Goal: Information Seeking & Learning: Find contact information

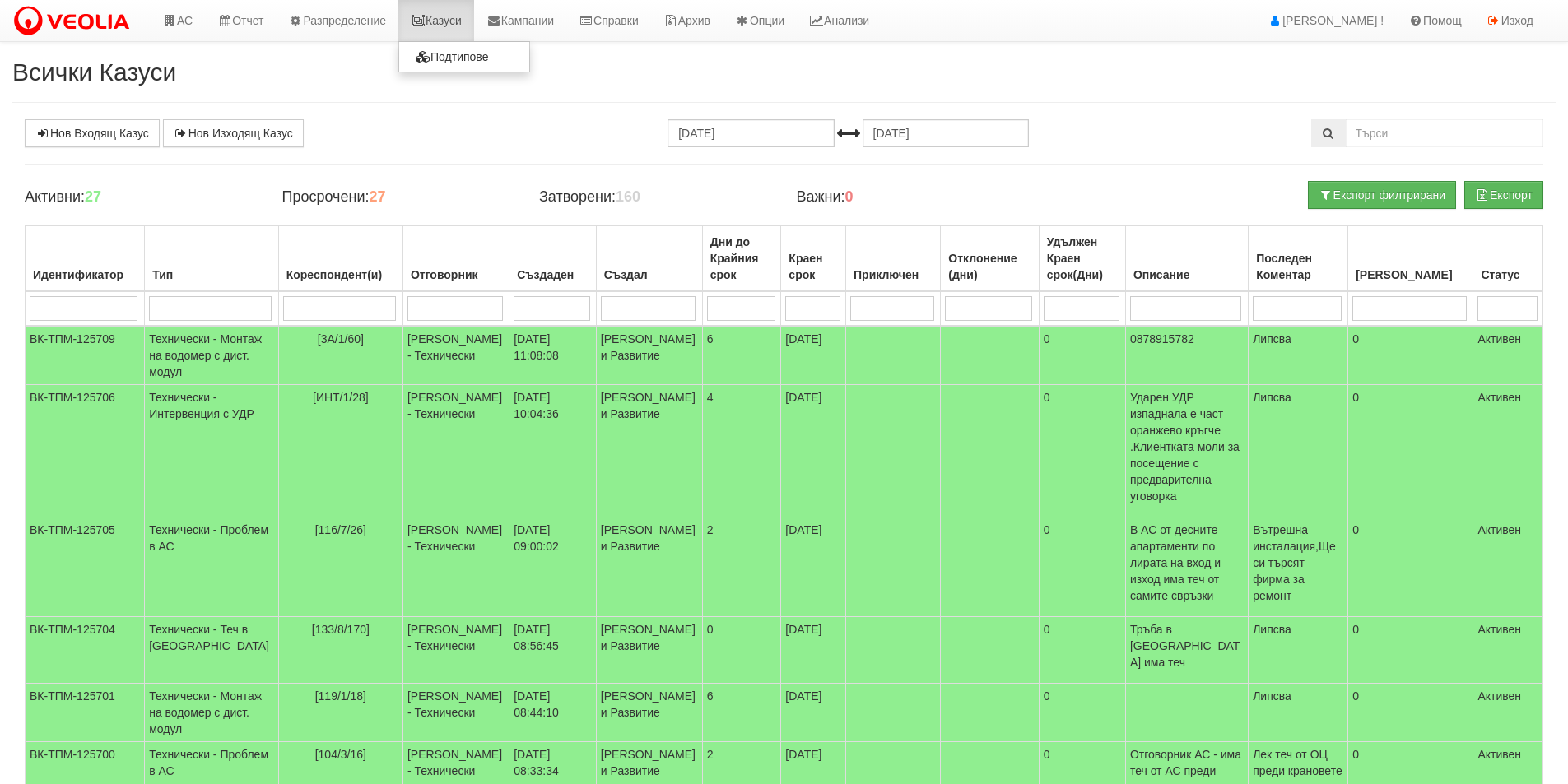
click at [448, 29] on link "Казуси" at bounding box center [436, 21] width 76 height 42
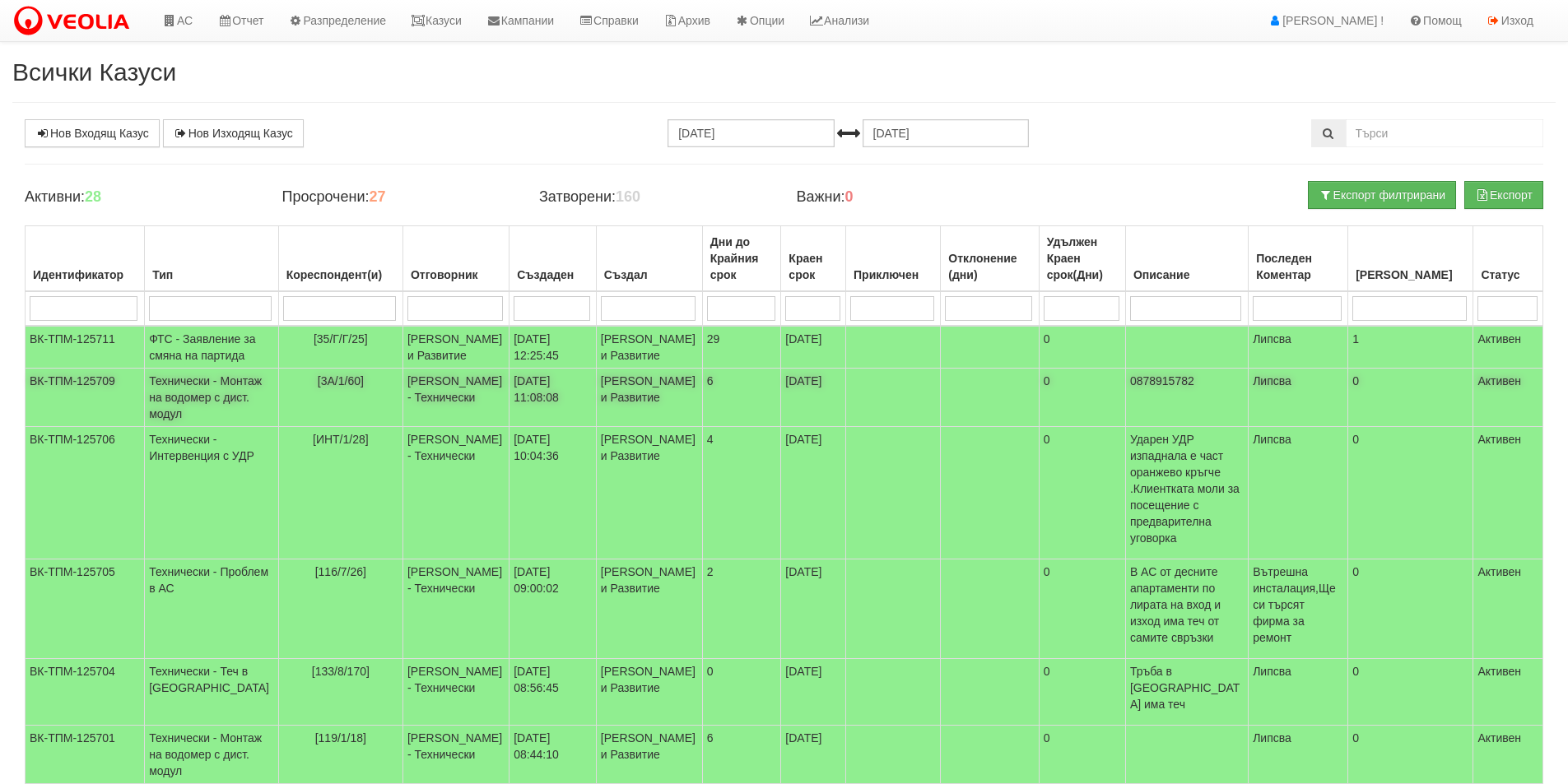
click at [510, 425] on td "[DATE] 11:08:08" at bounding box center [553, 398] width 87 height 58
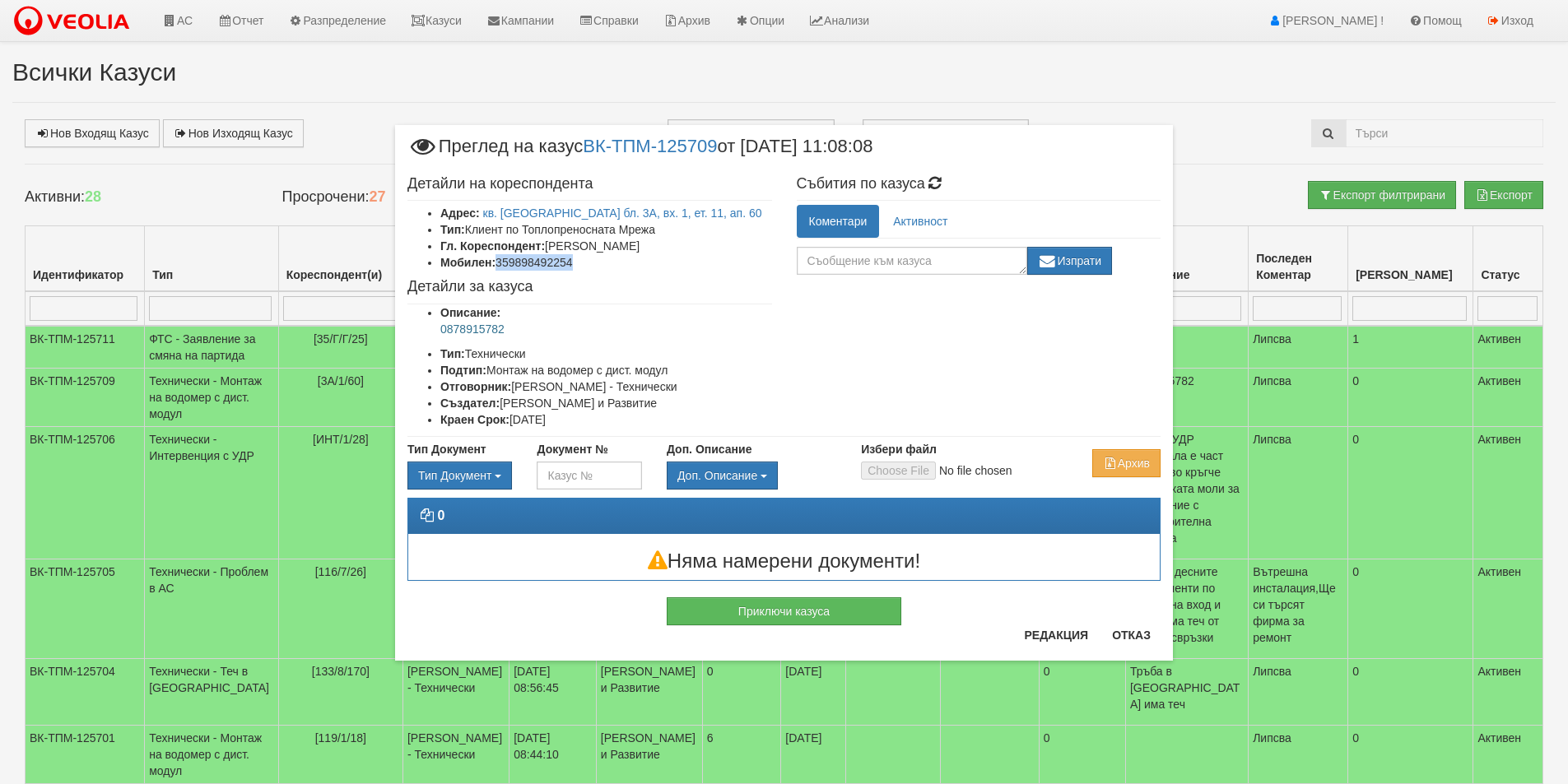
drag, startPoint x: 534, startPoint y: 257, endPoint x: 498, endPoint y: 256, distance: 36.0
click at [498, 256] on li "Мобилен: 359898492254" at bounding box center [606, 261] width 331 height 16
copy li "359898492254"
click at [1138, 634] on button "Отказ" at bounding box center [1132, 635] width 59 height 26
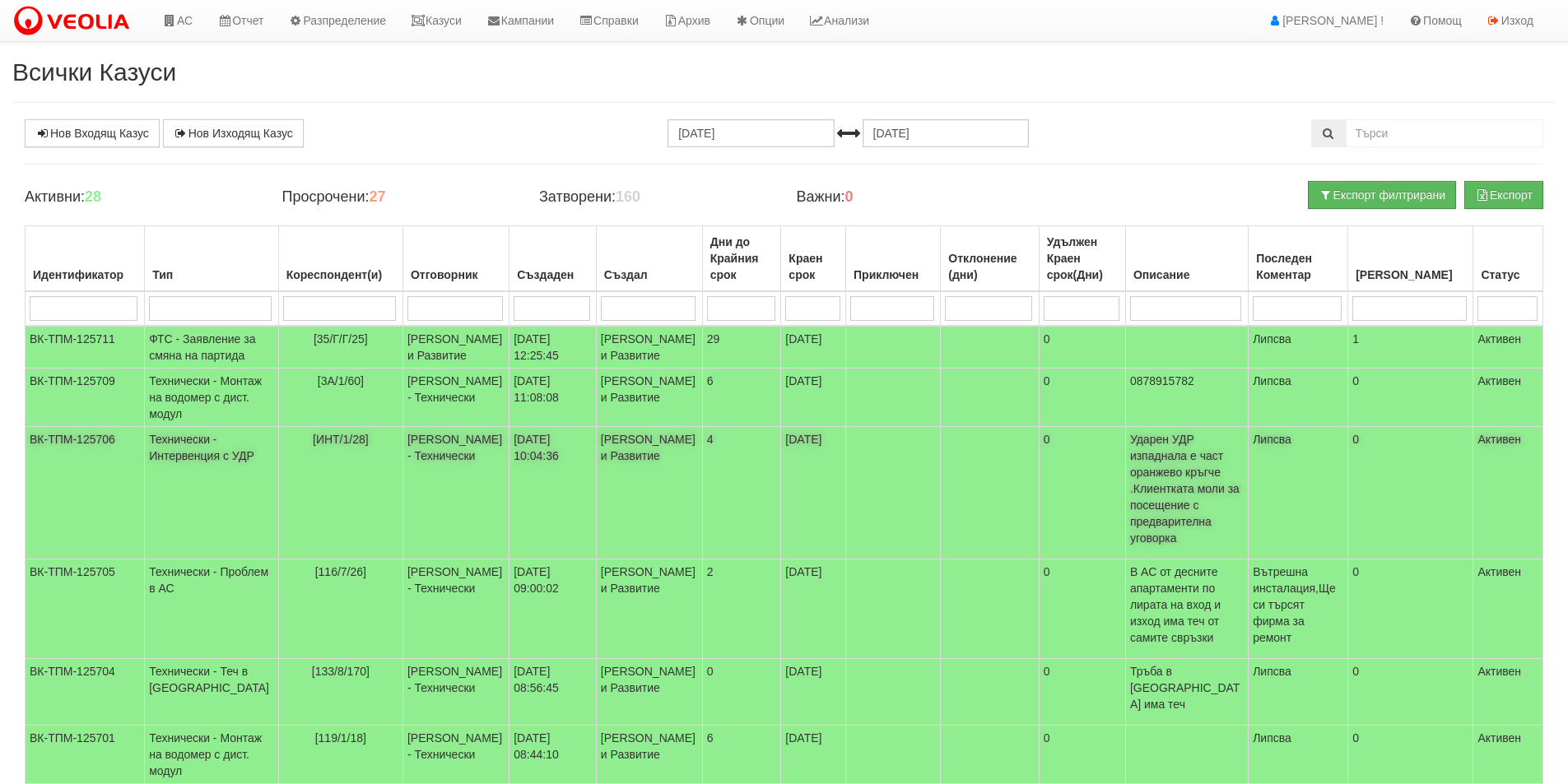
click at [448, 509] on td "[PERSON_NAME] - Технически" at bounding box center [455, 493] width 106 height 132
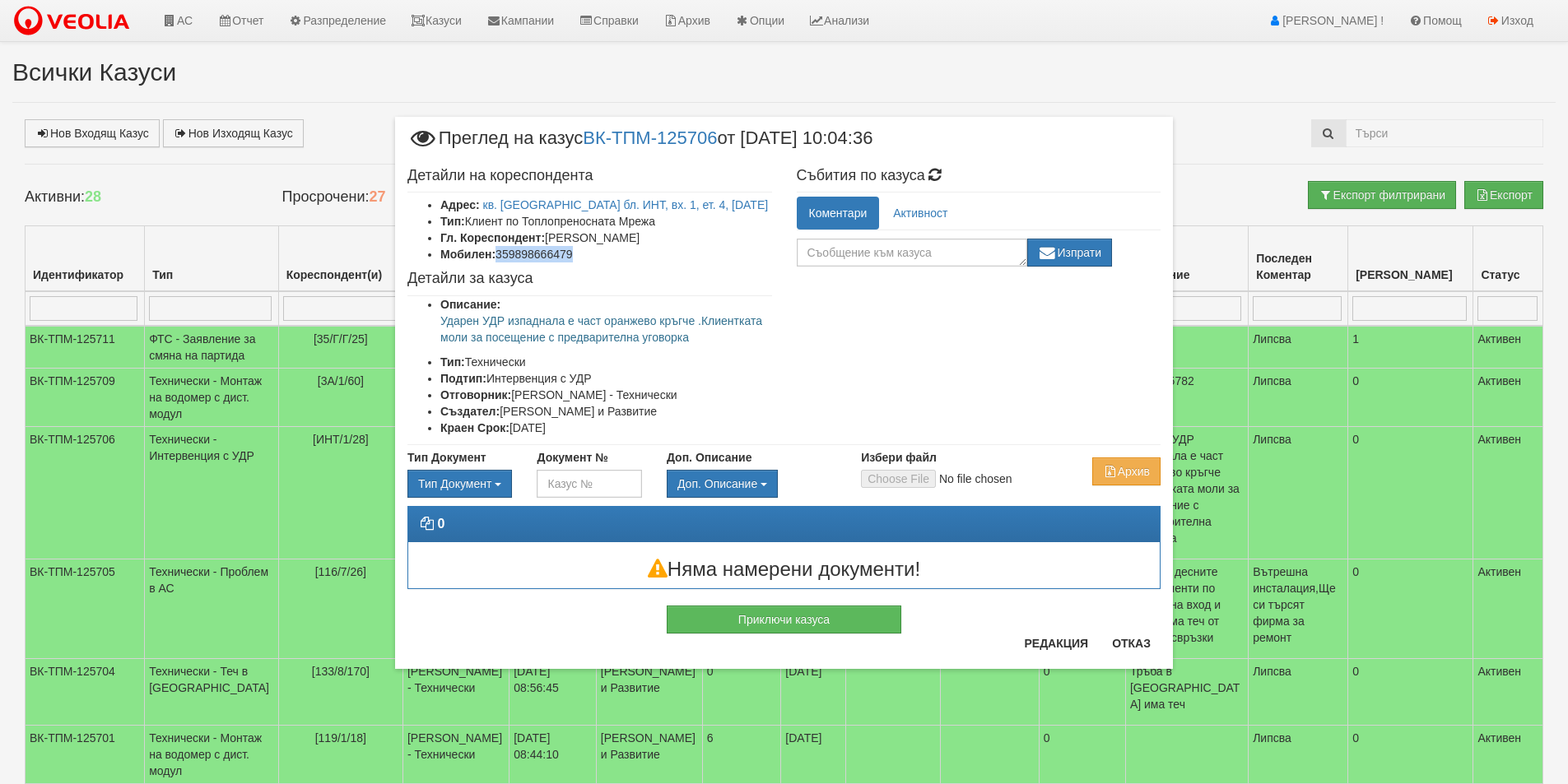
drag, startPoint x: 576, startPoint y: 255, endPoint x: 498, endPoint y: 251, distance: 78.1
click at [498, 251] on li "Мобилен: 359898666479" at bounding box center [606, 254] width 331 height 16
copy li "359898666479"
drag, startPoint x: 718, startPoint y: 335, endPoint x: 425, endPoint y: 323, distance: 293.2
click at [425, 323] on ul "Описание: Ударен УДР изпаднала е част оранжево кръгче .Клиентката моли за посещ…" at bounding box center [590, 366] width 364 height 140
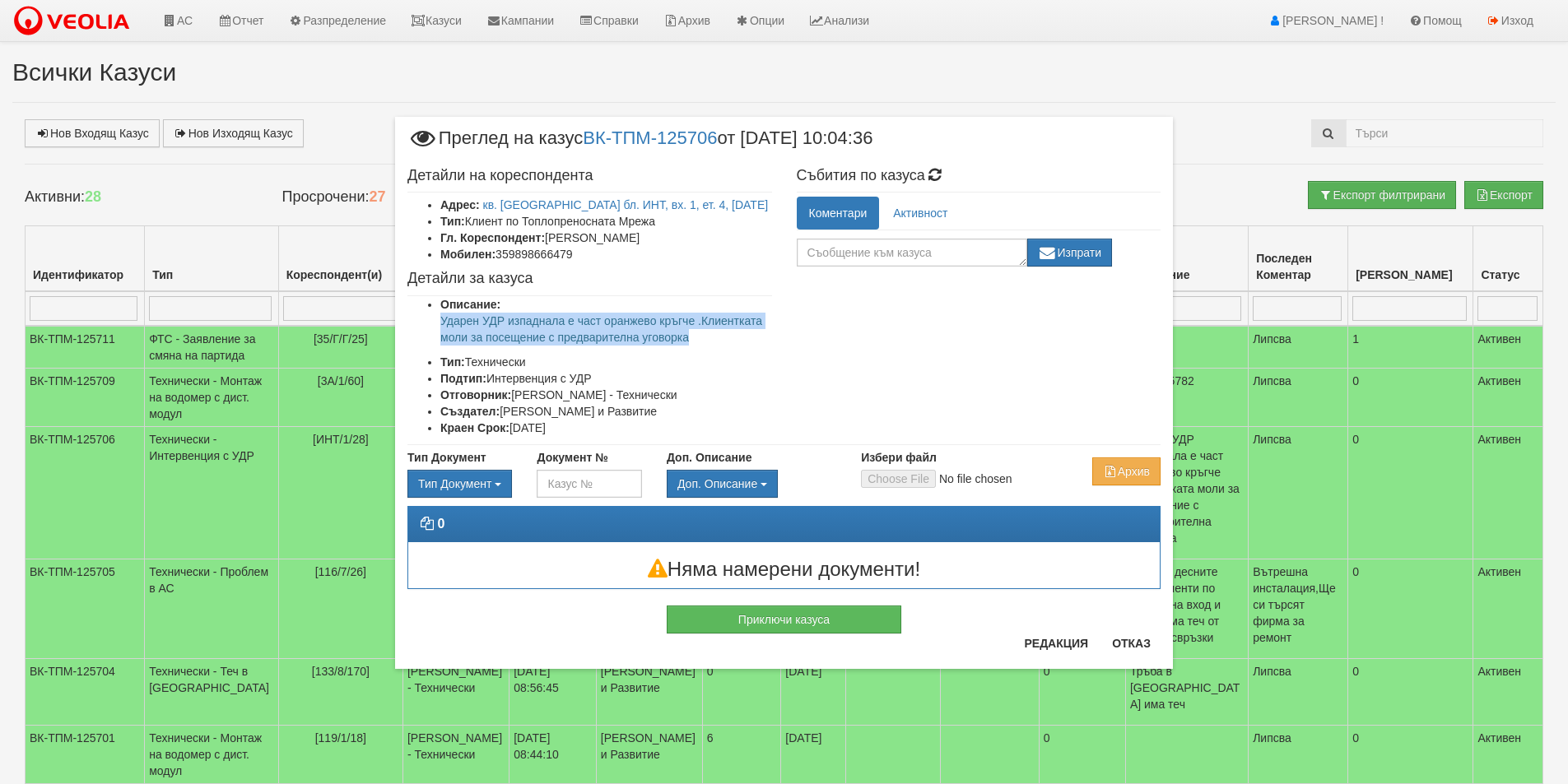
copy p "Ударен УДР изпаднала е част оранжево кръгче .Клиентката моли за посещение с пре…"
click at [1138, 643] on button "Отказ" at bounding box center [1132, 643] width 59 height 26
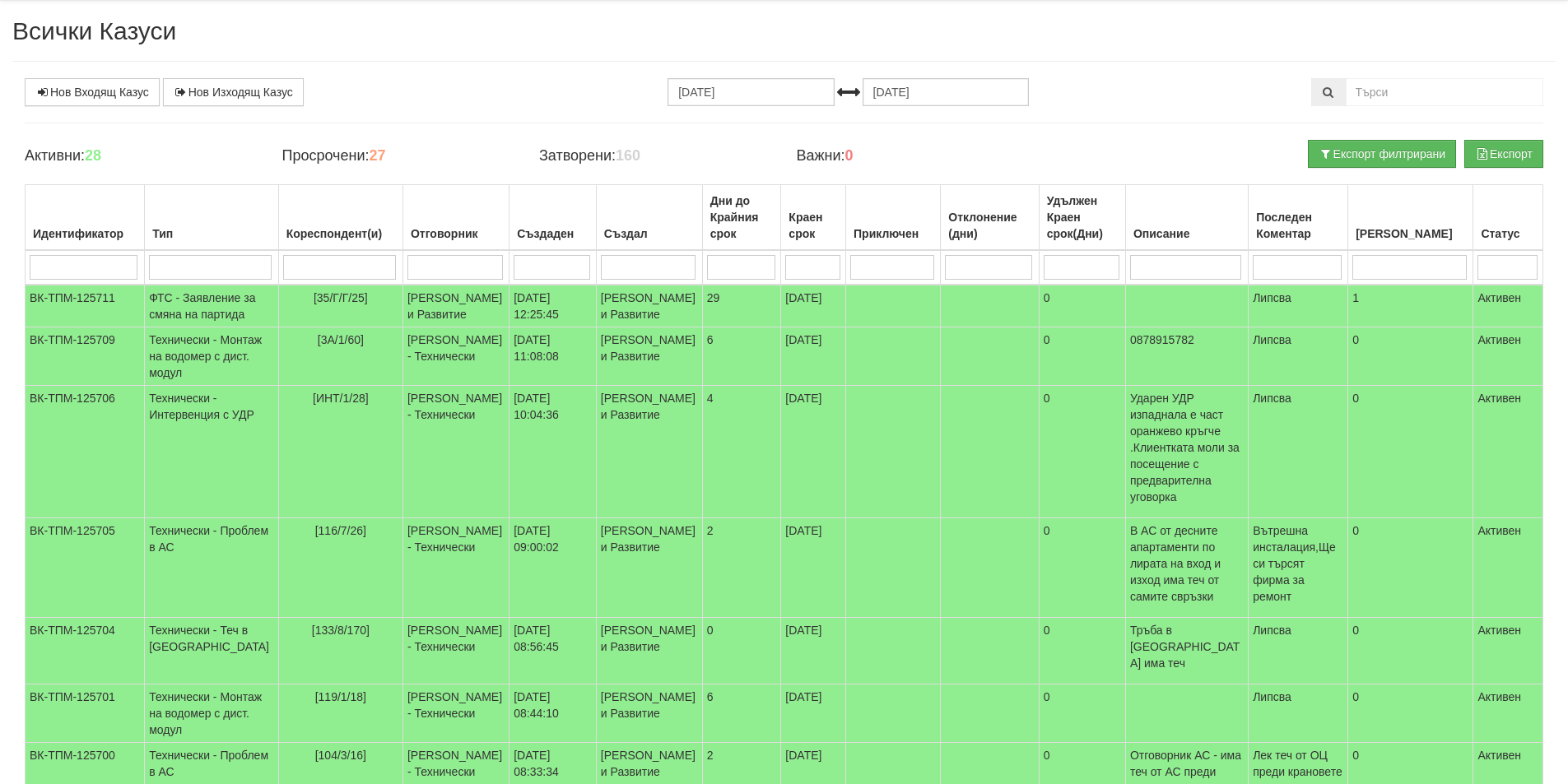
scroll to position [247, 0]
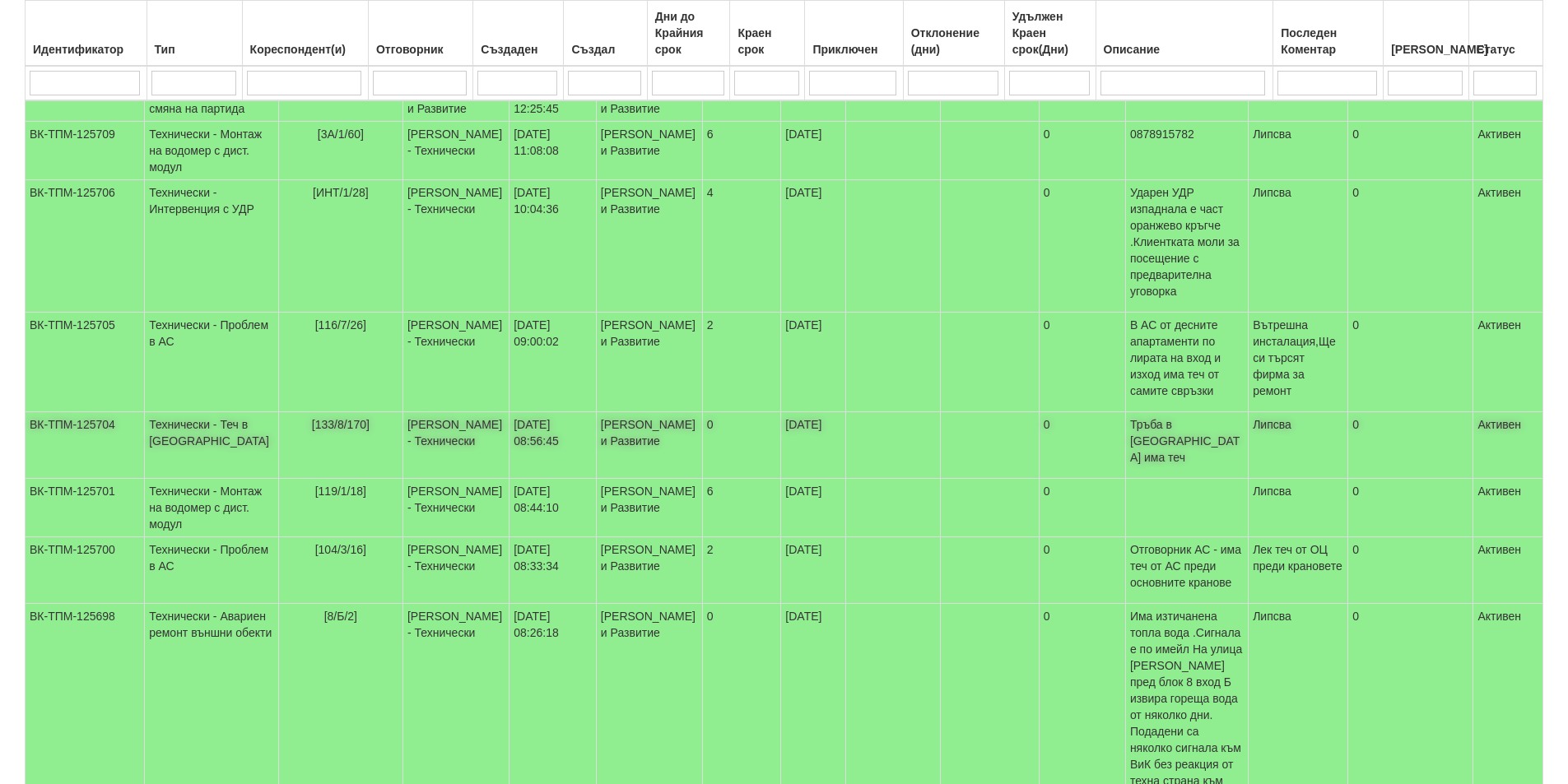
click at [325, 418] on td "[133/8/170]" at bounding box center [341, 445] width 125 height 67
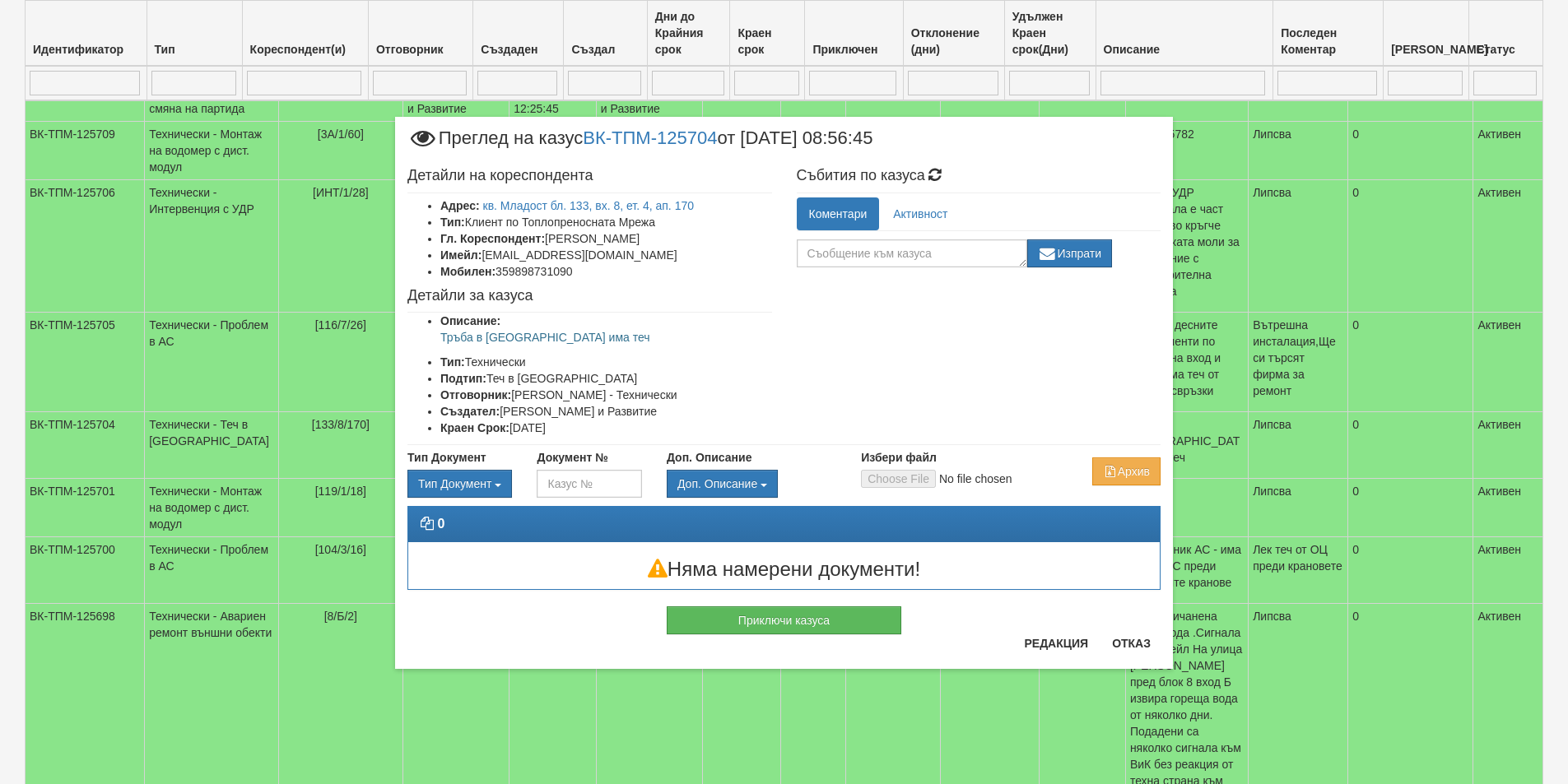
click at [588, 258] on li "Имейл: joro_fire@mail.bg" at bounding box center [606, 255] width 331 height 16
drag, startPoint x: 588, startPoint y: 267, endPoint x: 498, endPoint y: 267, distance: 90.0
click at [498, 267] on li "Мобилен: 359898731090" at bounding box center [606, 271] width 331 height 16
copy li "359898731090"
drag, startPoint x: 540, startPoint y: 344, endPoint x: 443, endPoint y: 341, distance: 97.0
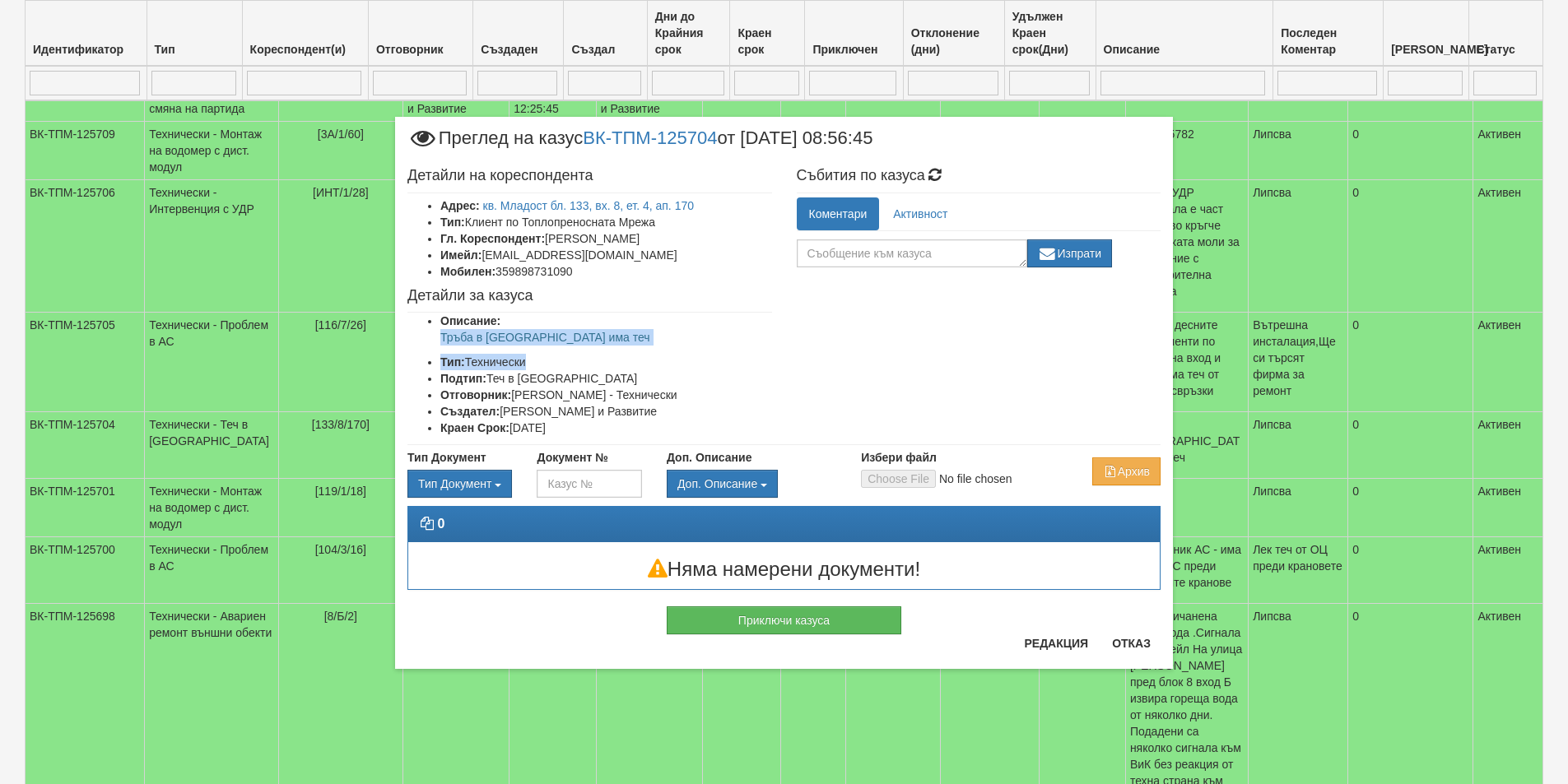
click at [443, 341] on ul "Описание: Тръба в АС има теч Тип: Технически Подтип: Теч в АС Отговорник: Дончо…" at bounding box center [590, 374] width 364 height 124
click at [443, 341] on p "Тръба в [GEOGRAPHIC_DATA] има теч" at bounding box center [606, 337] width 331 height 16
drag, startPoint x: 441, startPoint y: 337, endPoint x: 593, endPoint y: 335, distance: 152.0
click at [593, 335] on p "Тръба в [GEOGRAPHIC_DATA] има теч" at bounding box center [606, 337] width 331 height 16
copy p "Тръба в [GEOGRAPHIC_DATA] има теч"
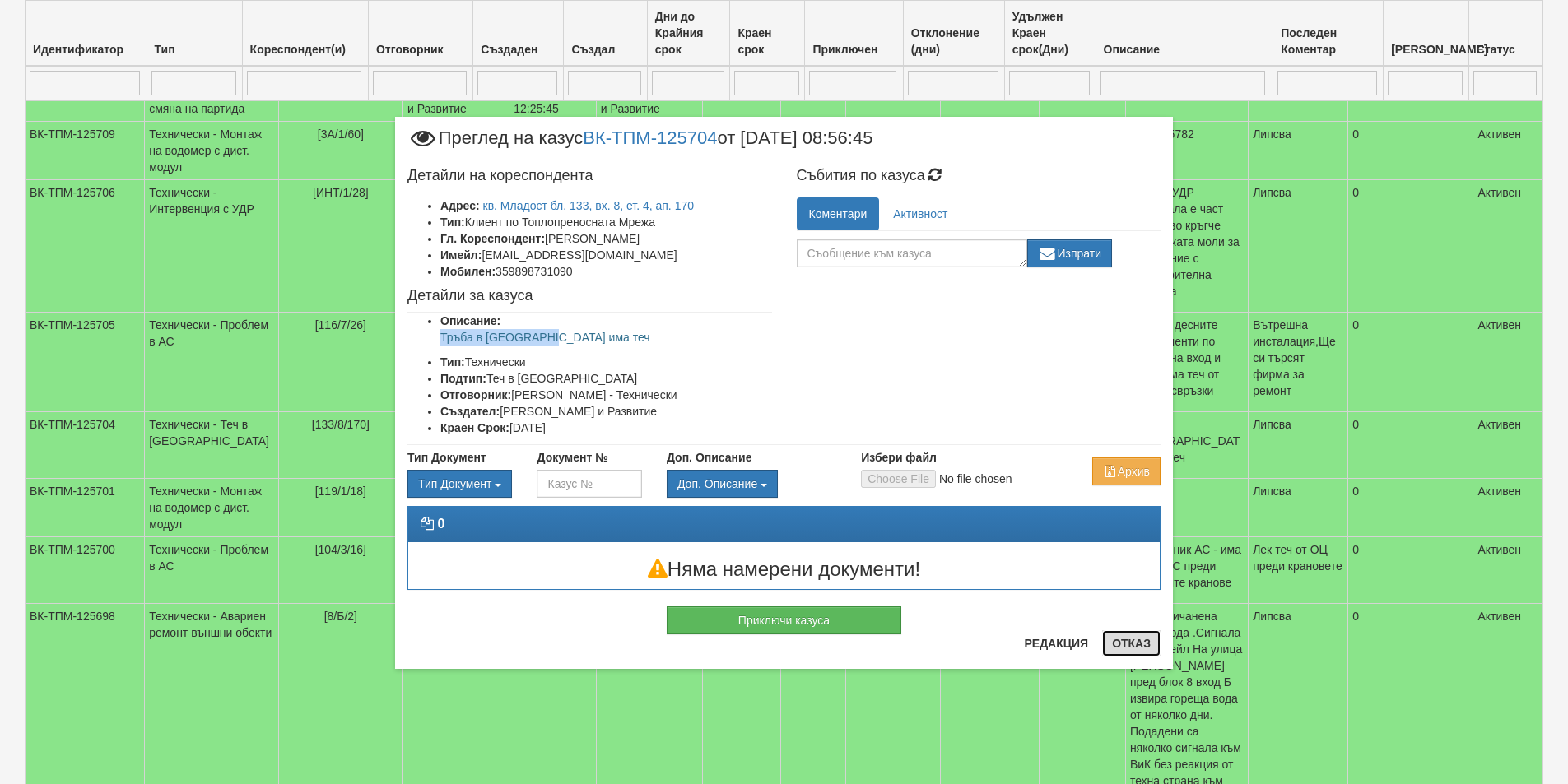
click at [1114, 642] on button "Отказ" at bounding box center [1132, 643] width 59 height 26
